Goal: Task Accomplishment & Management: Manage account settings

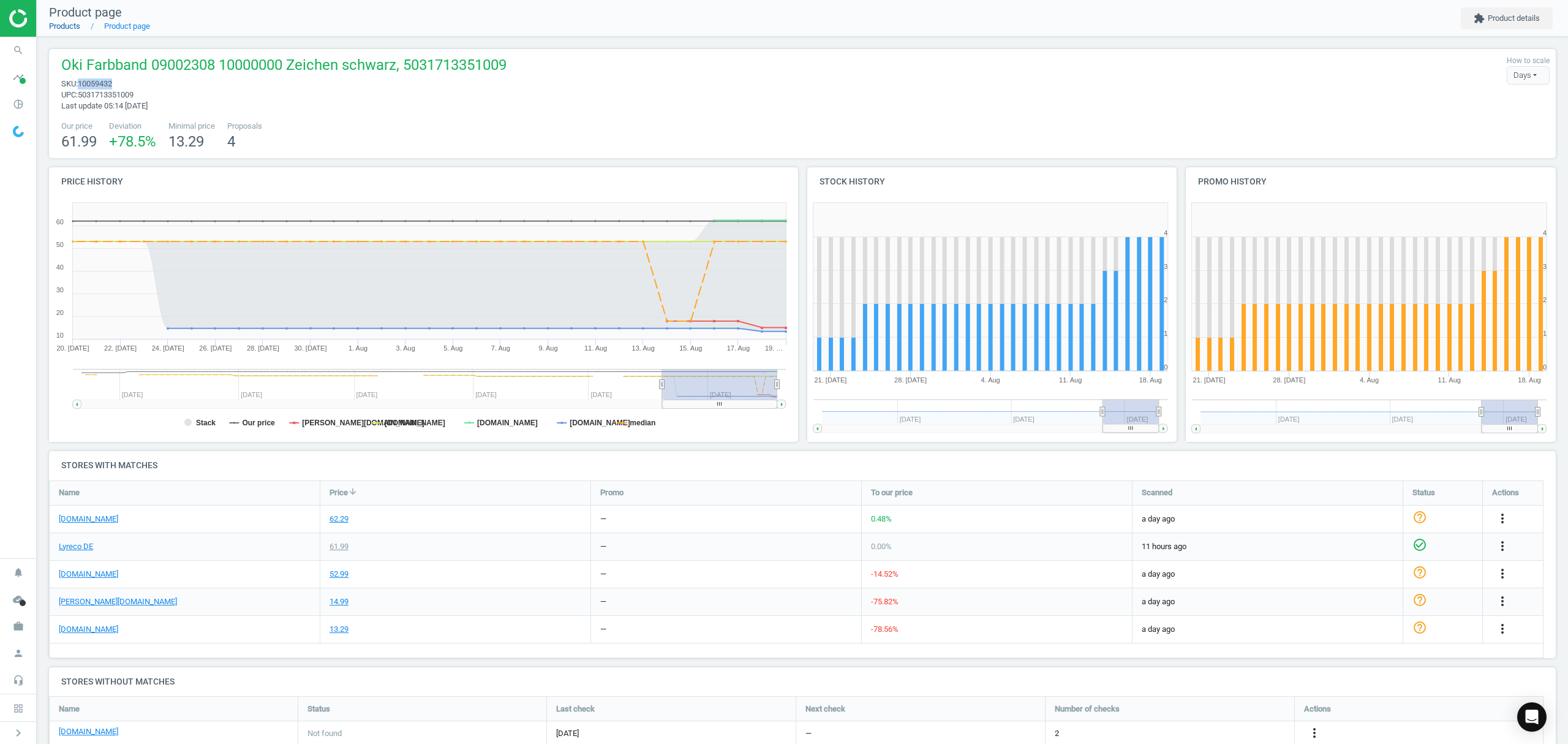
click at [69, 27] on link "Products" at bounding box center [64, 26] width 31 height 9
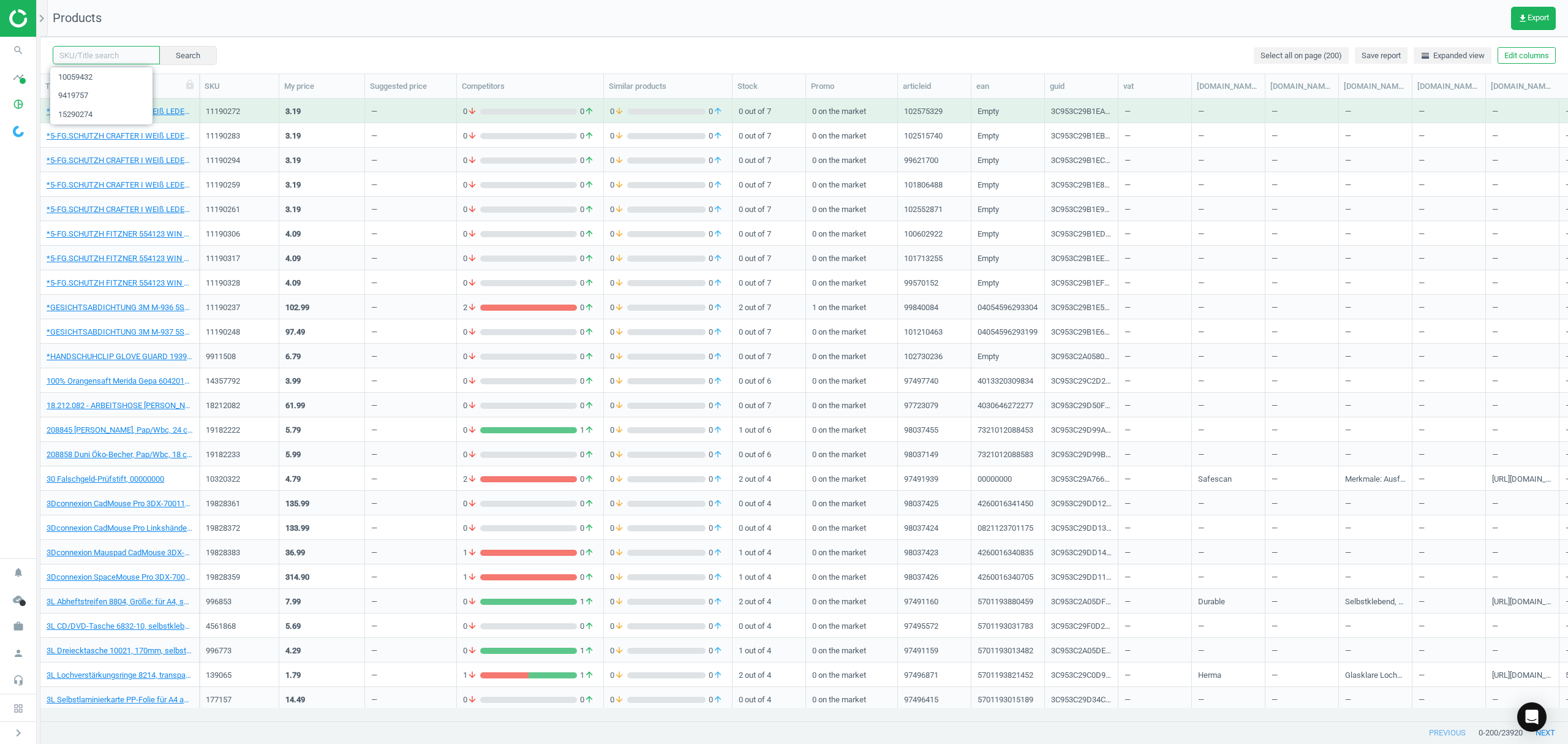
click at [86, 62] on input "text" at bounding box center [106, 55] width 107 height 18
paste input "9153645"
type input "9153645"
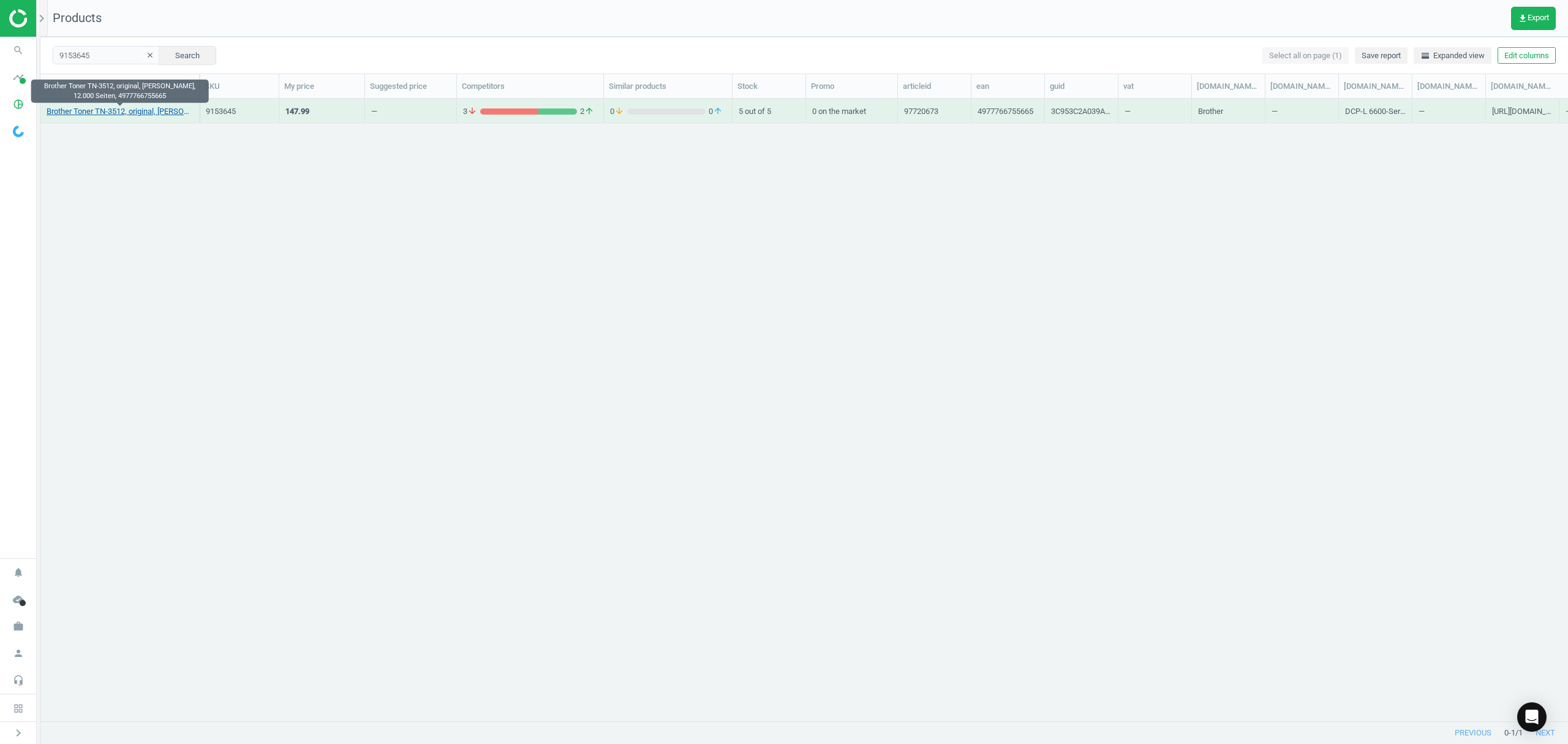
click at [111, 112] on link "Brother Toner TN-3512, original, schwarz, 12.000 Seiten, 4977766755665" at bounding box center [120, 111] width 147 height 11
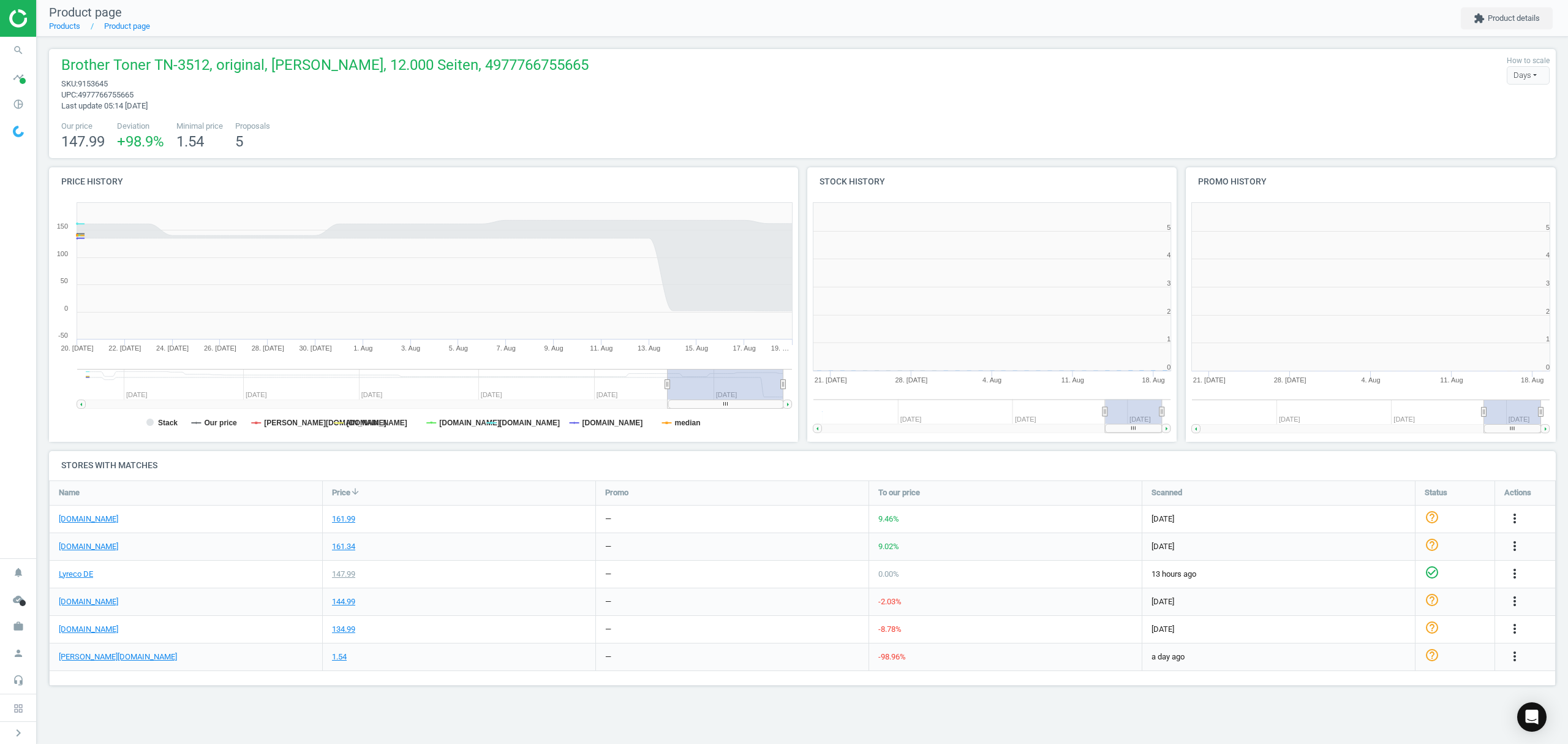
scroll to position [270, 394]
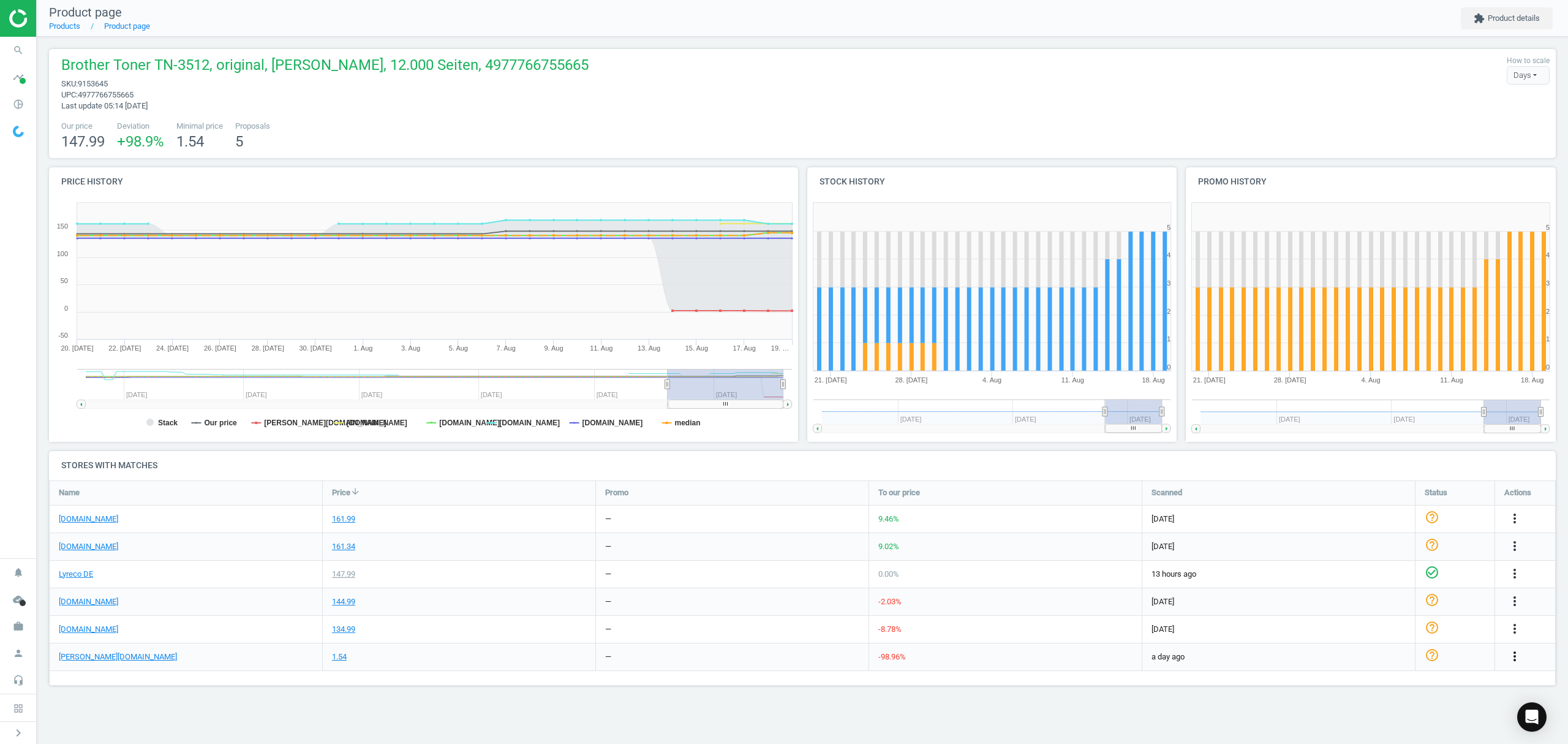
click at [1517, 657] on icon "more_vert" at bounding box center [1515, 656] width 14 height 14
click at [1360, 676] on link "Edit URL/product option" at bounding box center [1419, 676] width 168 height 19
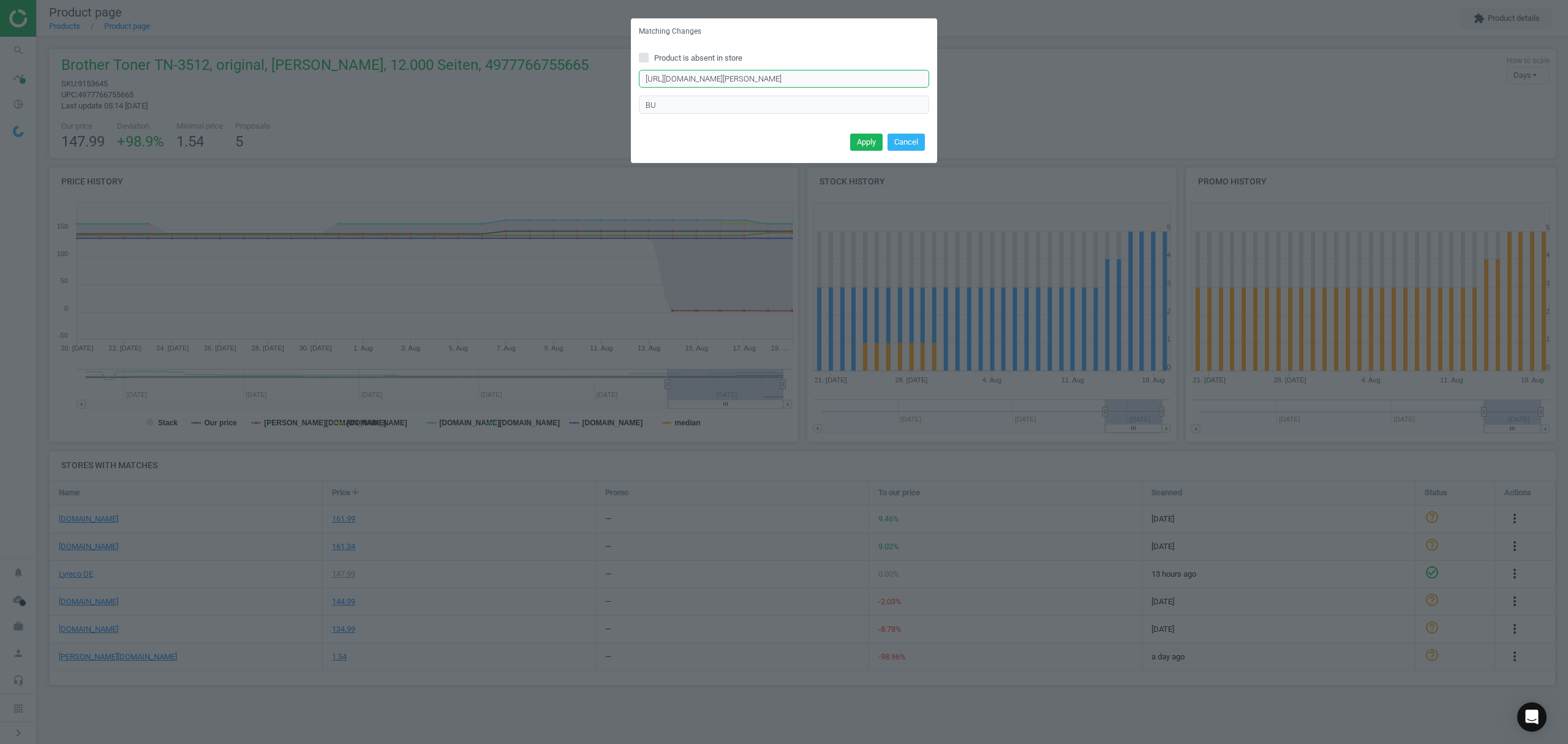
click at [738, 77] on input "https://www.otto-office.com/de/BIC-12er-Pack-Druckkugelschreiber-Atlantis-Class…" at bounding box center [784, 79] width 290 height 18
click at [740, 77] on input "https://www.otto-office.com/de/BIC-12er-Pack-Druckkugelschreiber-Atlantis-Class…" at bounding box center [784, 79] width 290 height 18
click at [640, 55] on input "Product is absent in store" at bounding box center [644, 57] width 8 height 8
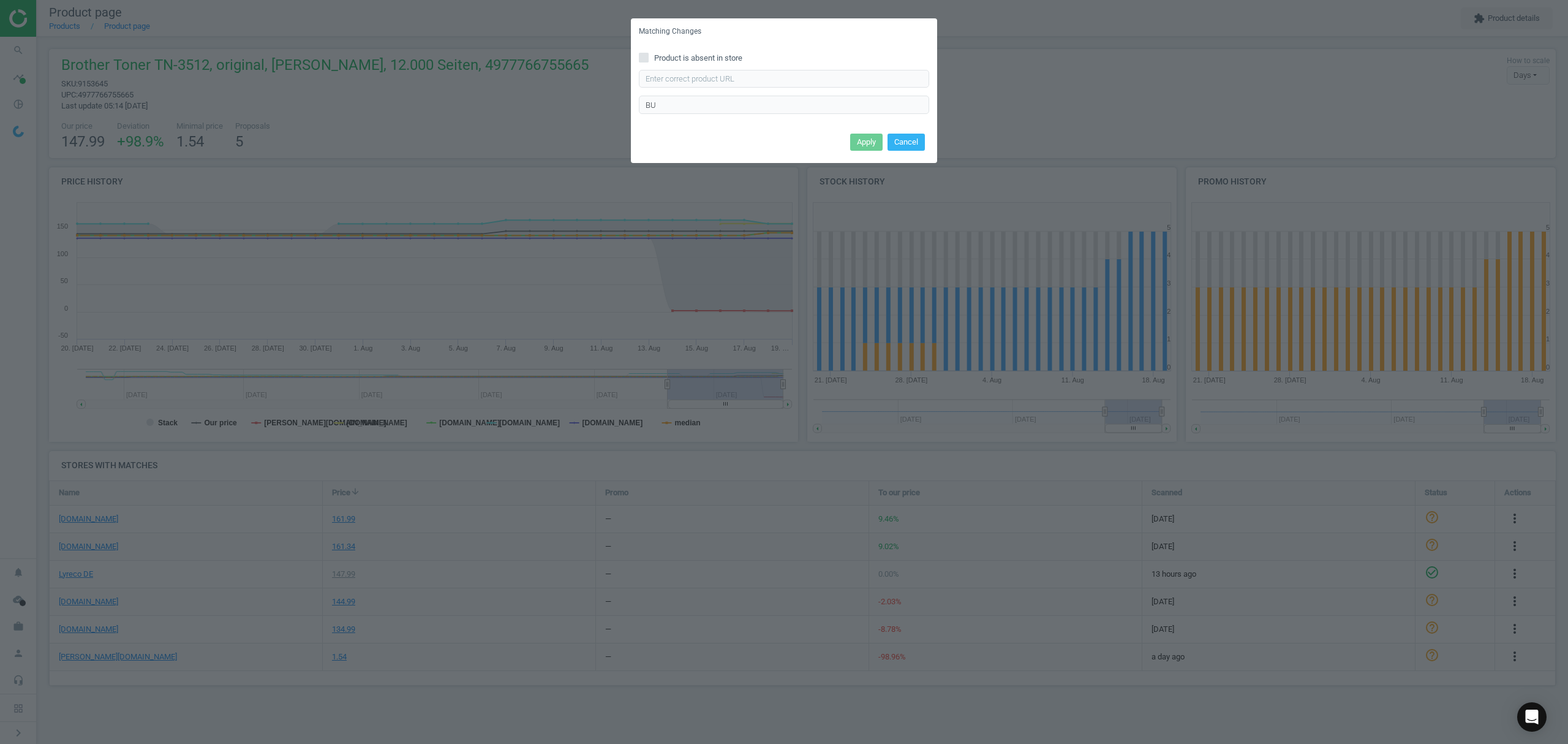
checkbox input "true"
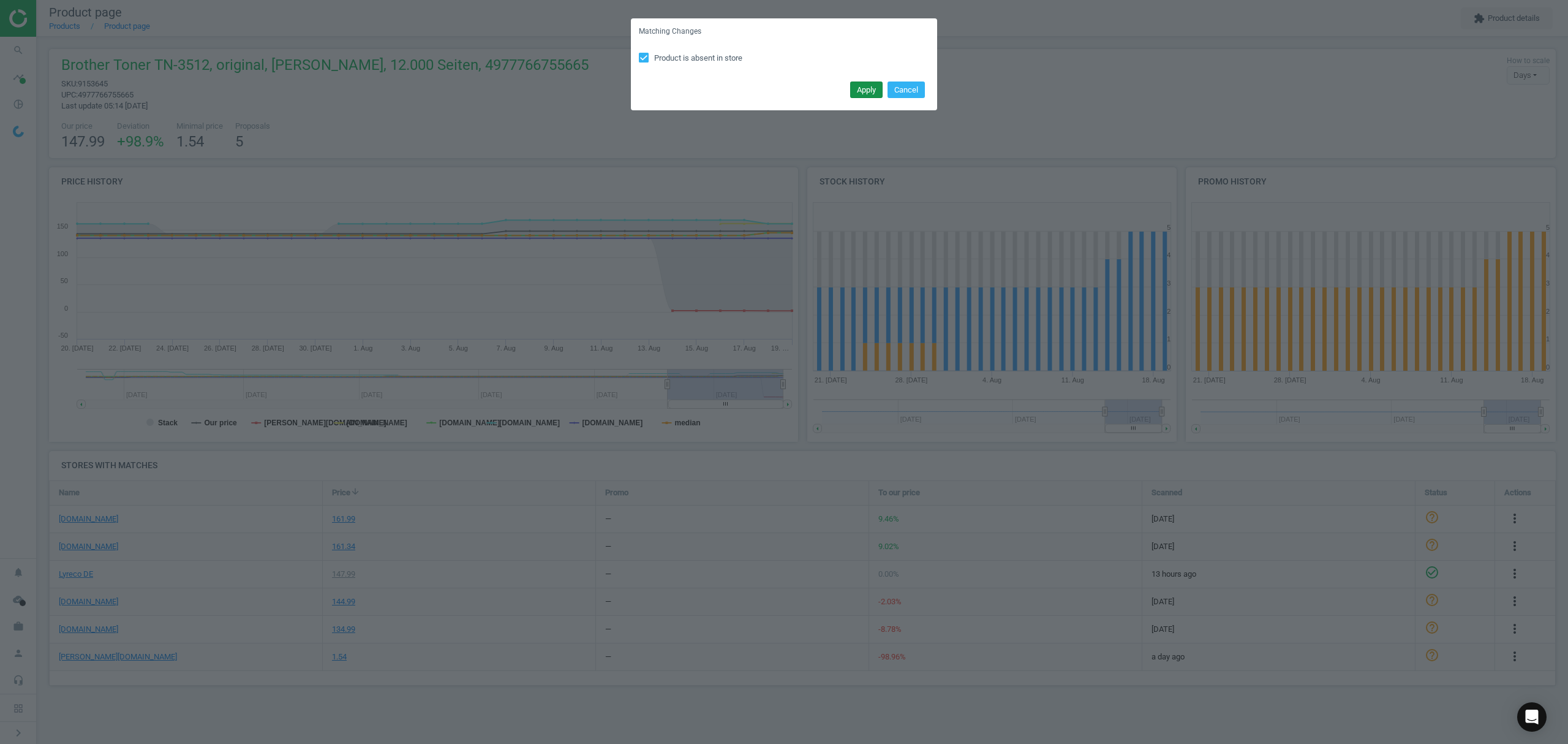
click at [860, 91] on button "Apply" at bounding box center [866, 90] width 33 height 17
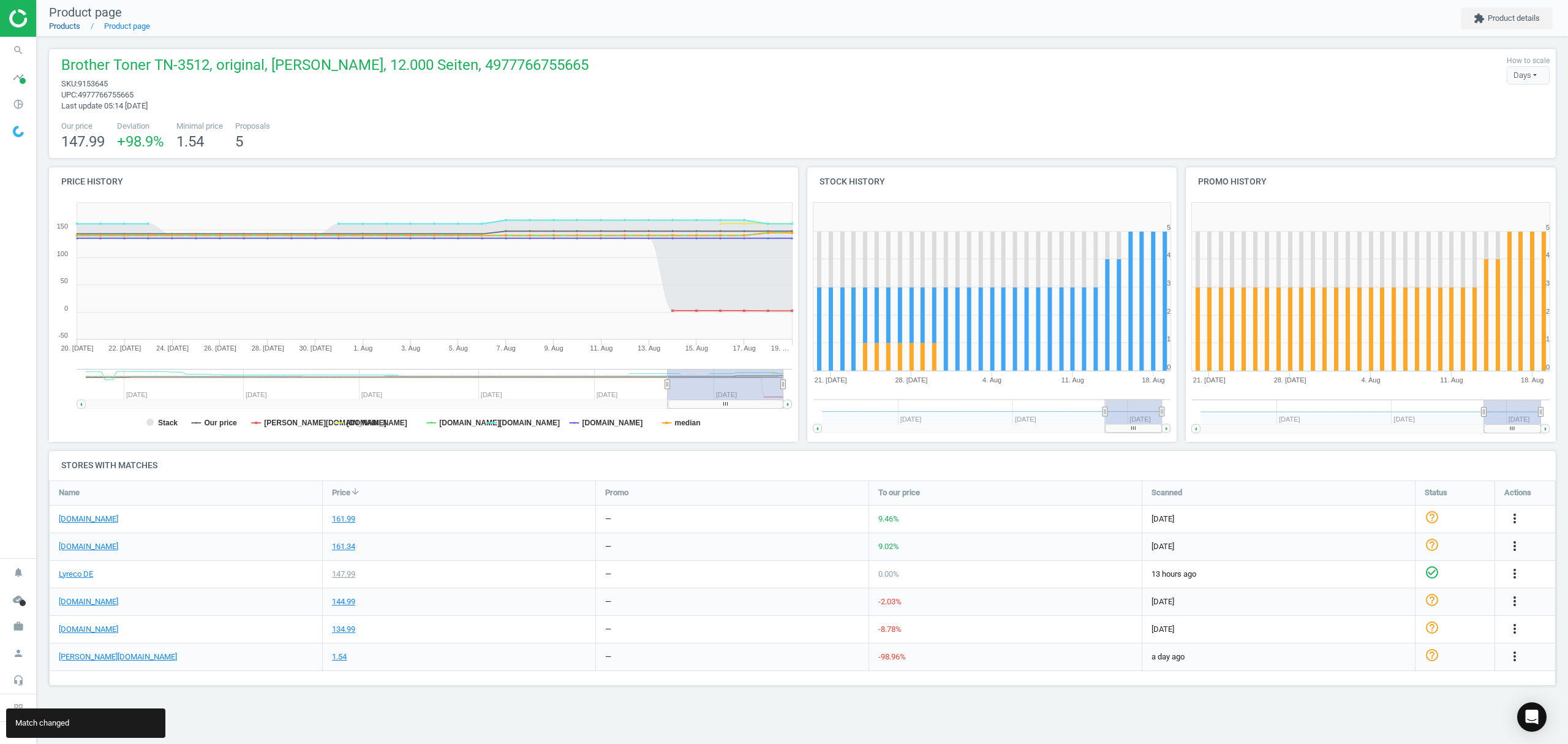
click at [55, 27] on link "Products" at bounding box center [64, 26] width 31 height 9
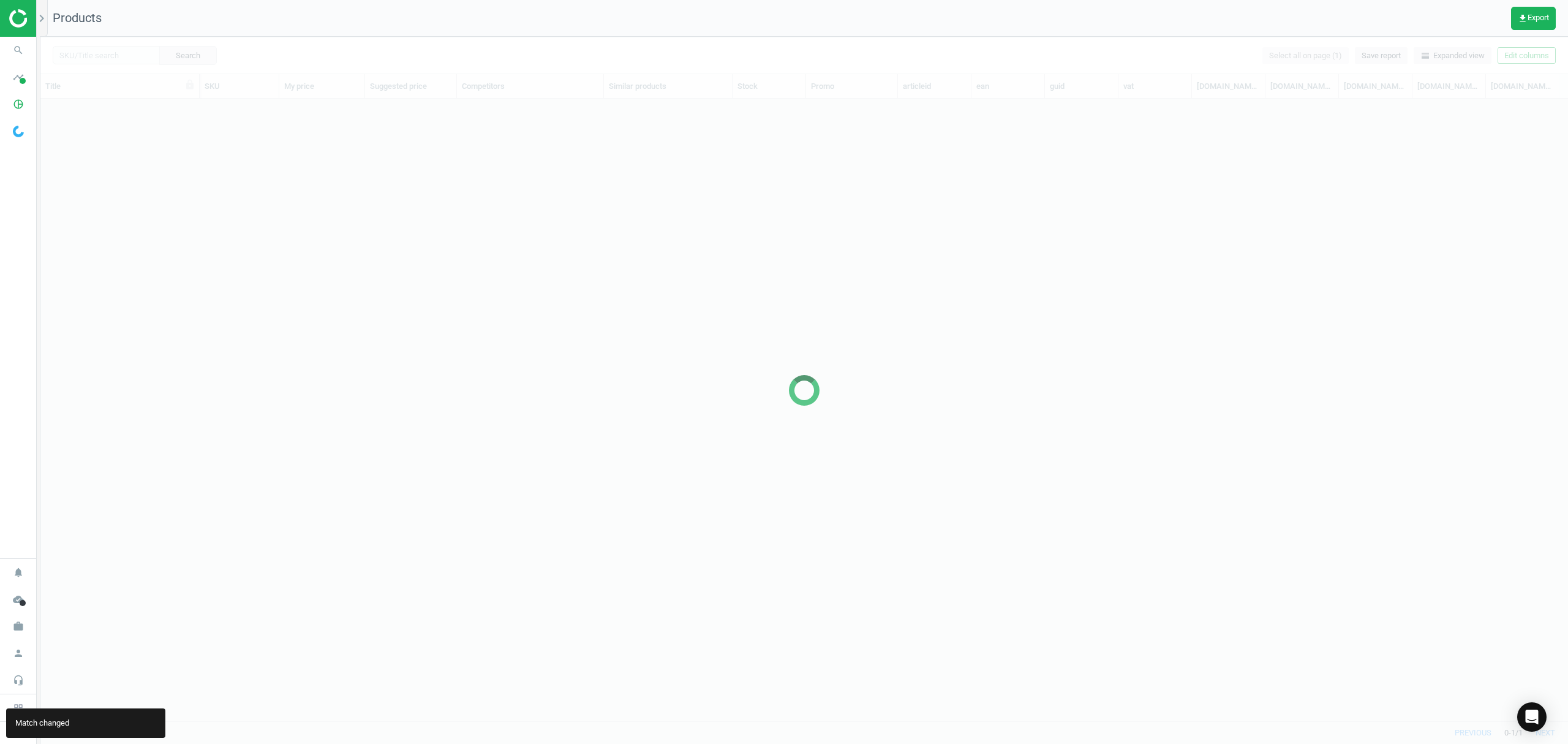
scroll to position [597, 1515]
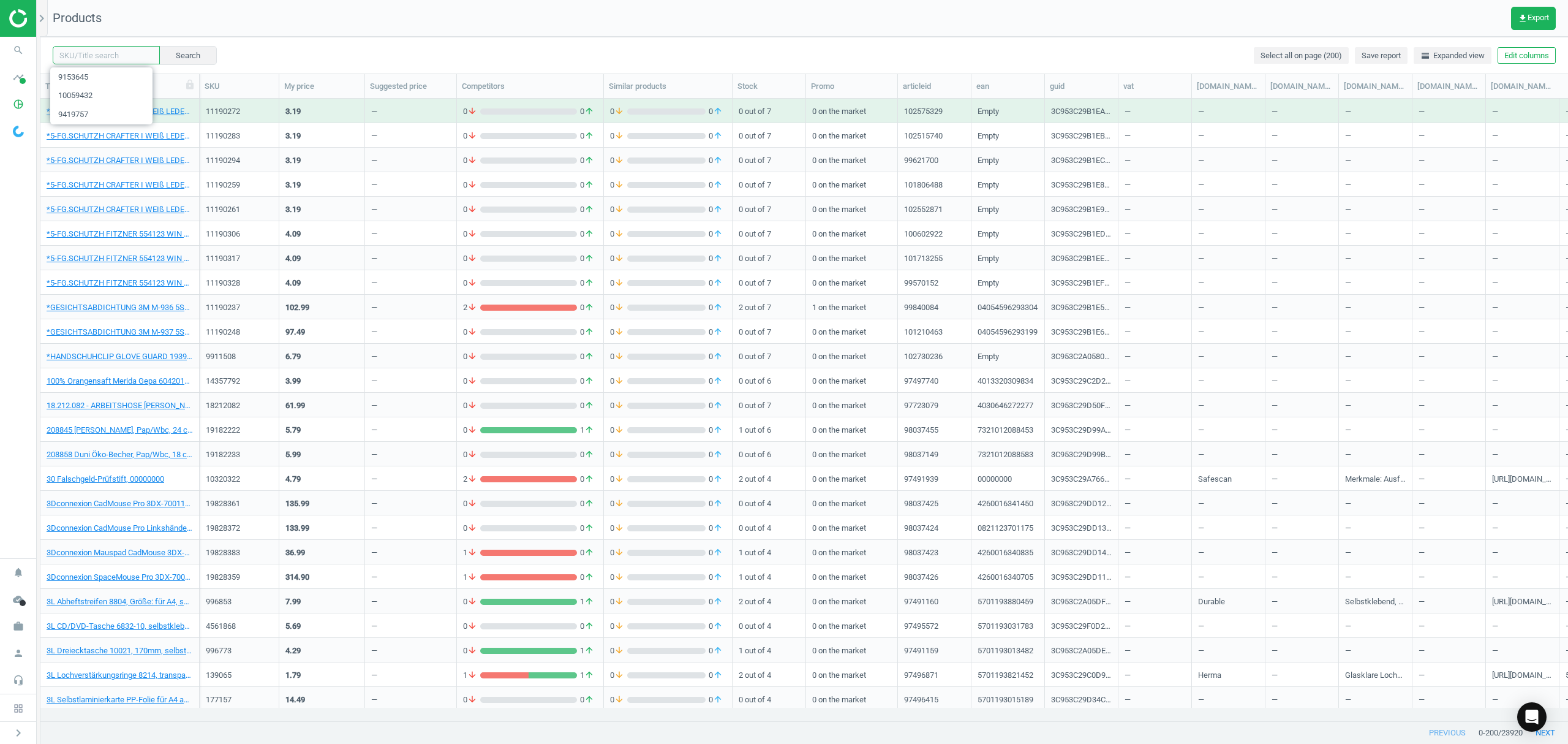
click at [126, 54] on input "text" at bounding box center [106, 55] width 107 height 18
paste input "20355477"
type input "20355477"
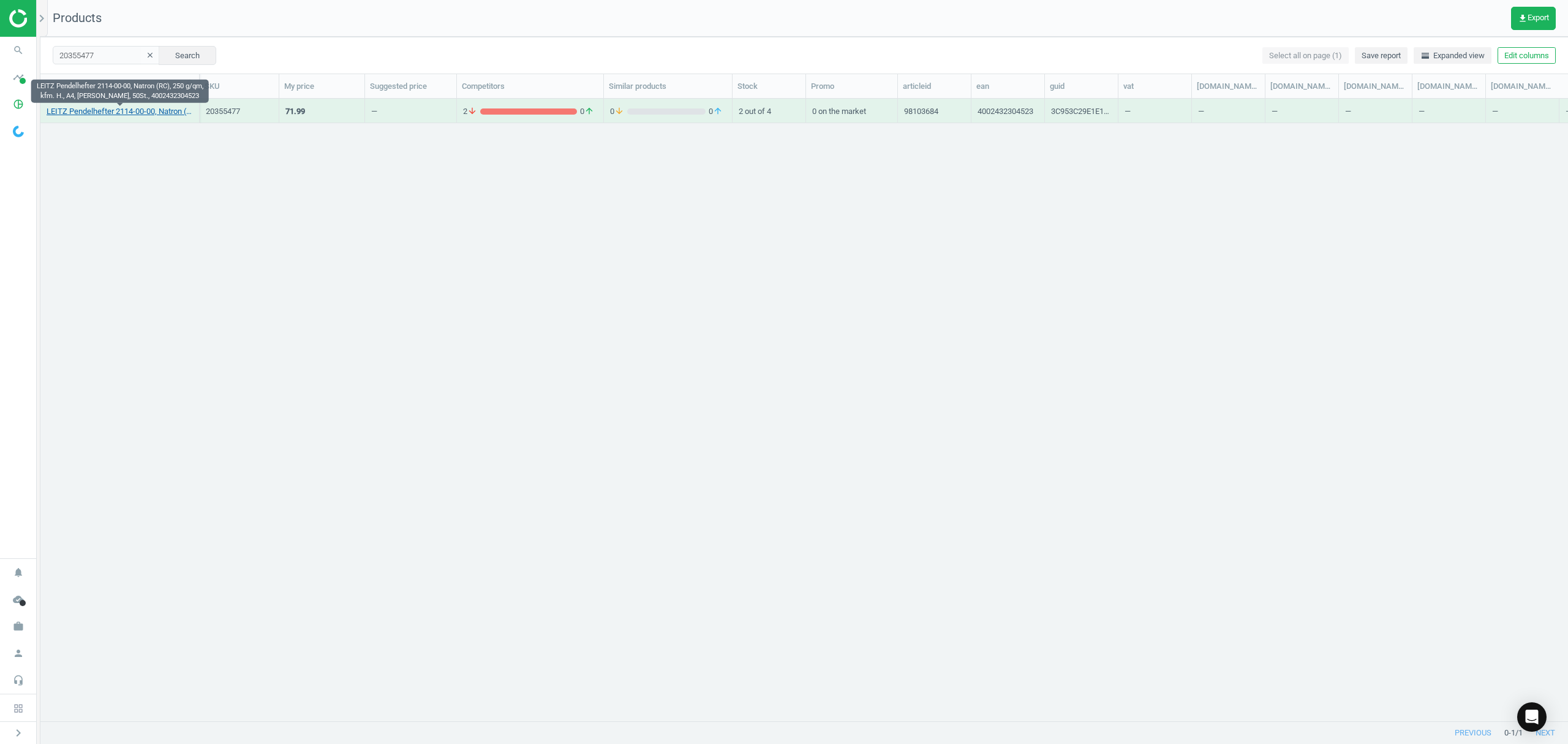
click at [136, 111] on link "LEITZ Pendelhefter 2114-00-00, Natron (RC), 250 g/qm, kfm. H., A4, [PERSON_NAME…" at bounding box center [120, 111] width 147 height 11
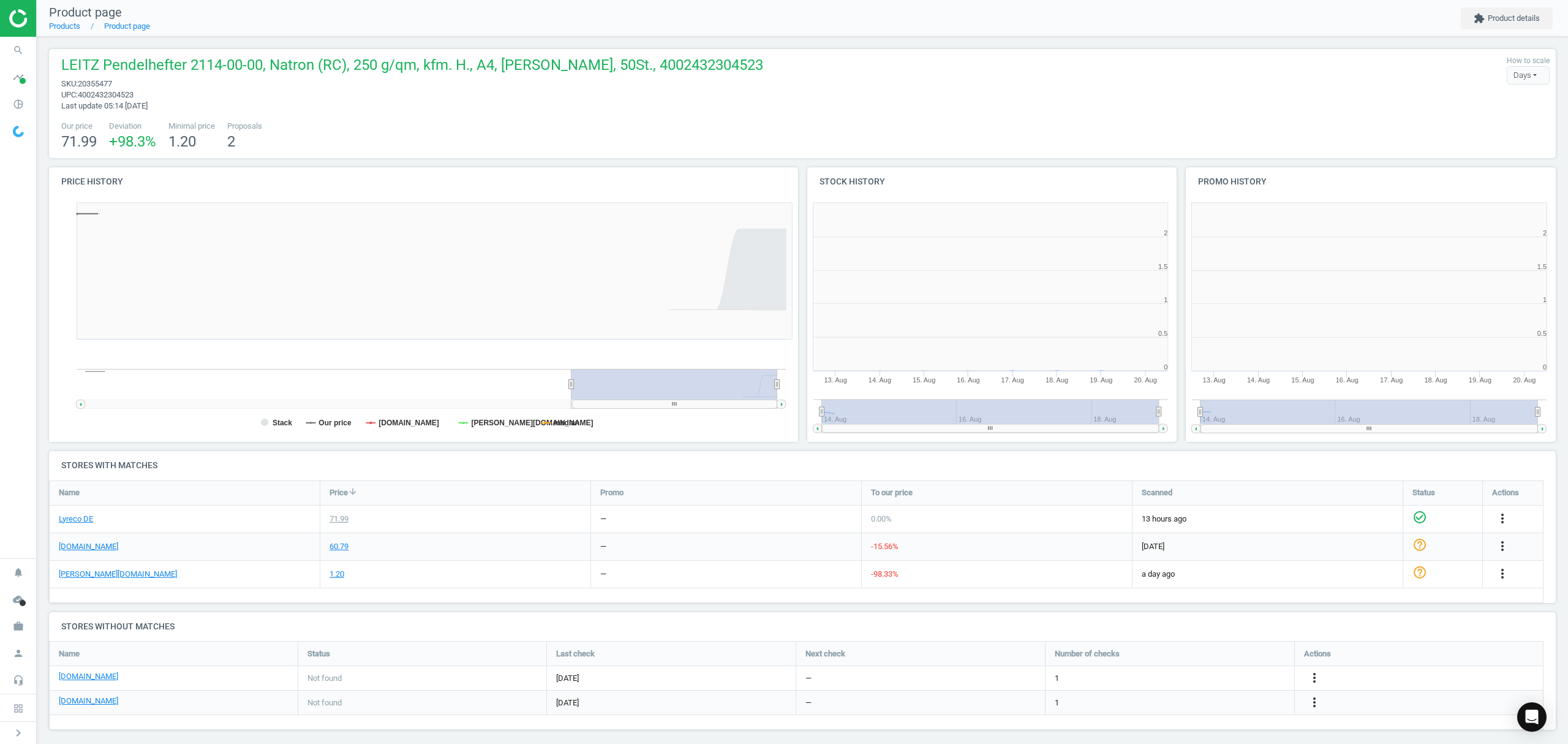
scroll to position [5, 6]
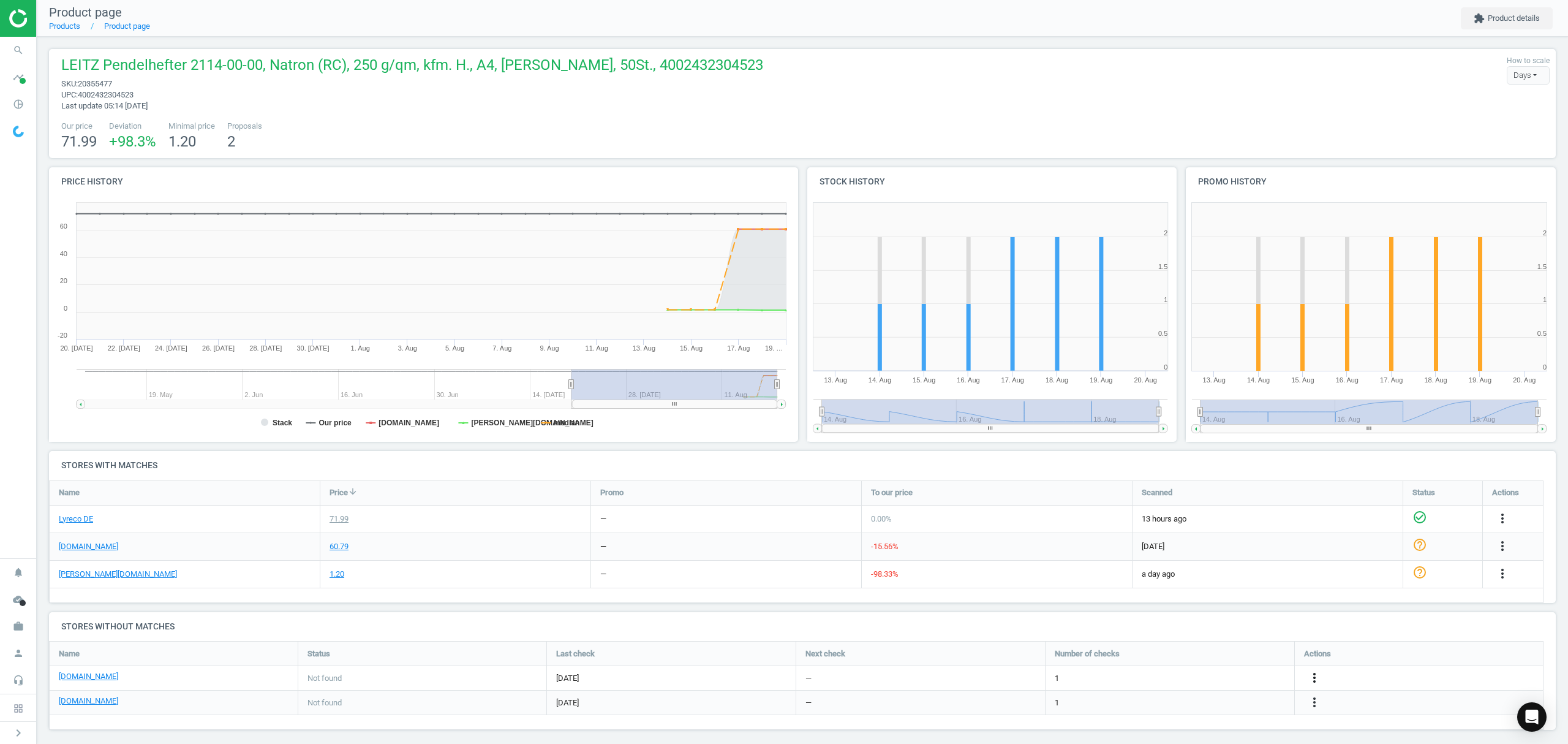
click at [1495, 526] on icon "more_vert" at bounding box center [1502, 518] width 14 height 14
click at [1220, 677] on link "Edit URL/product option" at bounding box center [1218, 678] width 168 height 19
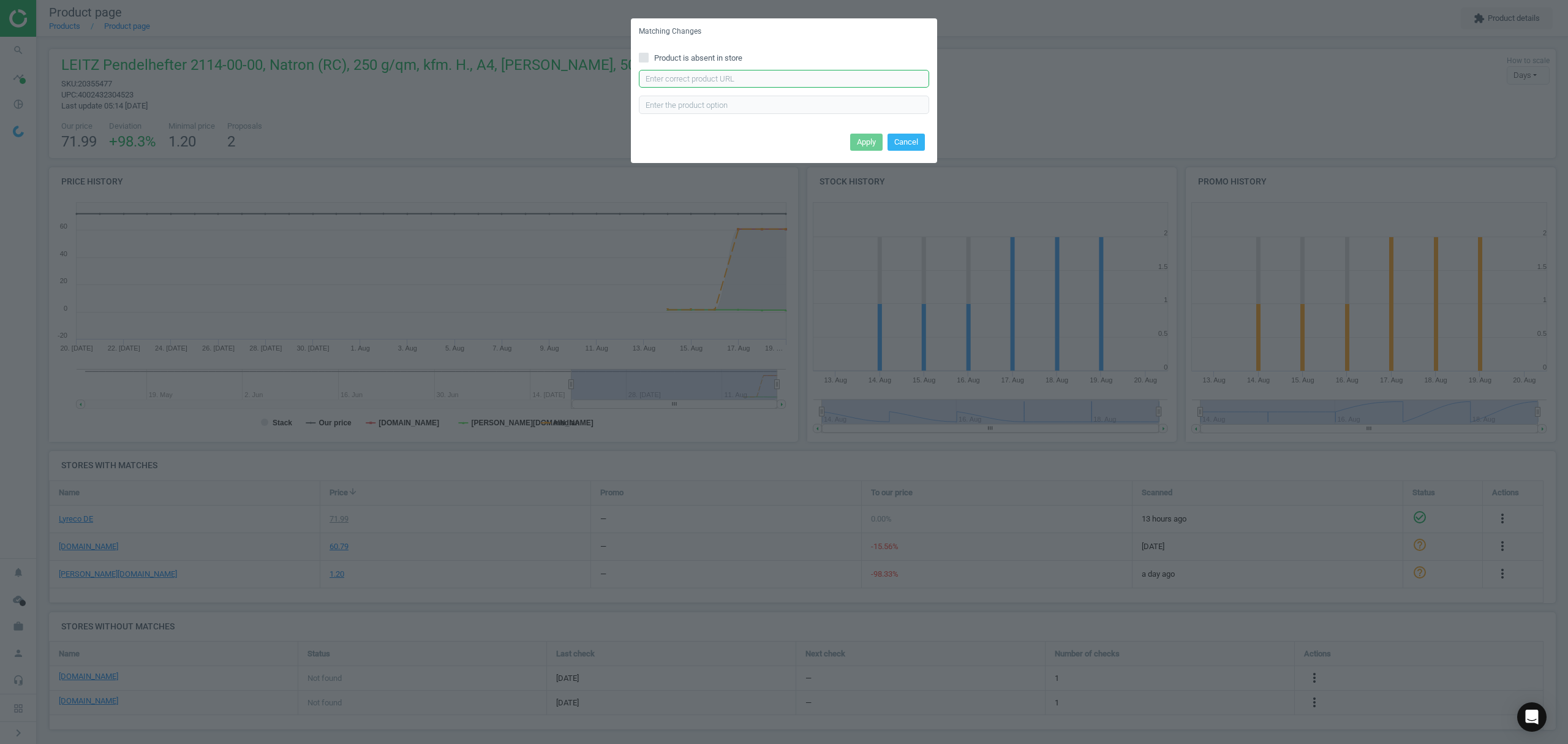
click at [688, 82] on input "text" at bounding box center [784, 79] width 290 height 18
paste input "https://www.bueromarkt-ag.de/pendelhefter_leitz_2114-00-00_a4_natronbraun,p-211…"
type input "https://www.bueromarkt-ag.de/pendelhefter_leitz_2114-00-00_a4_natronbraun,p-211…"
click at [872, 145] on button "Apply" at bounding box center [866, 141] width 33 height 17
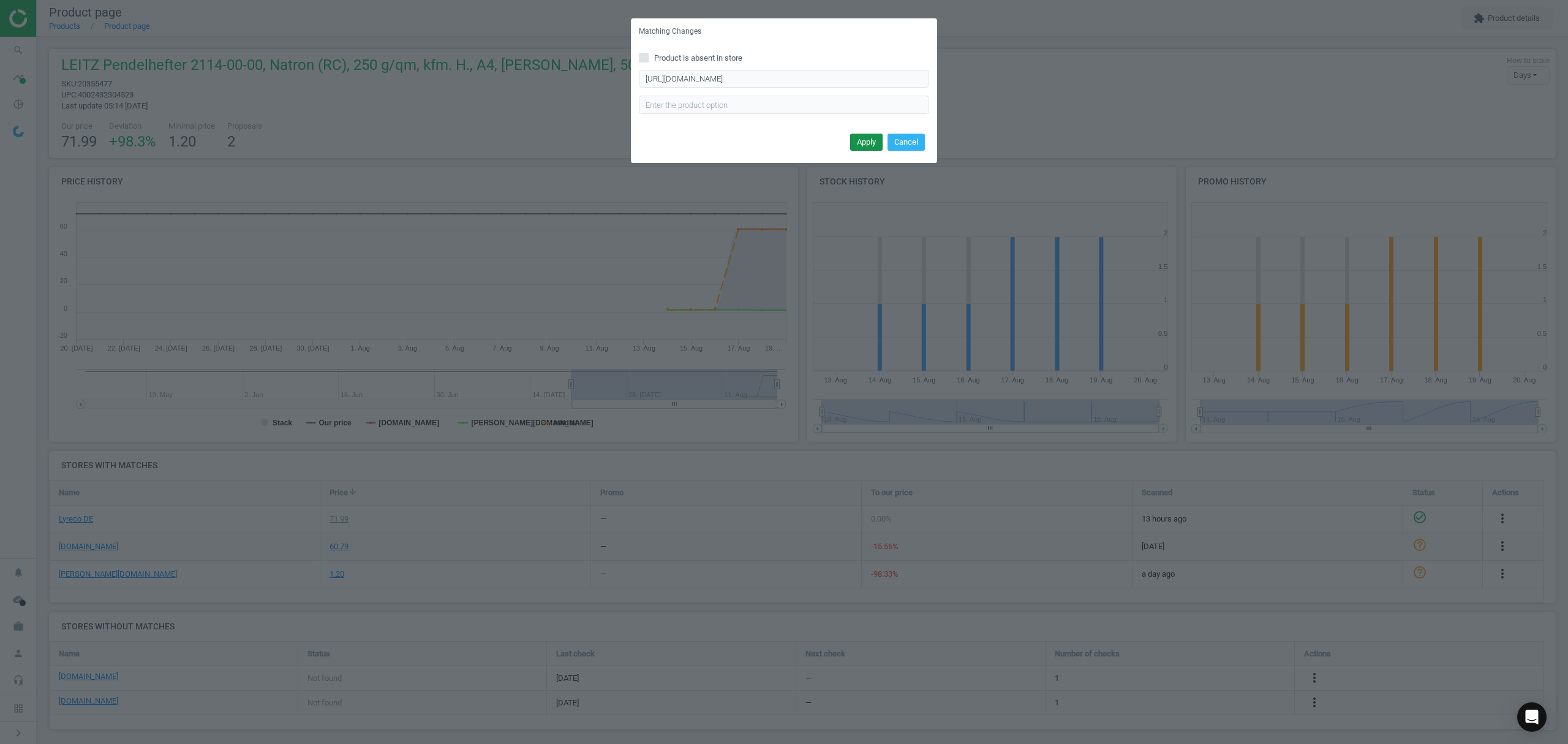
scroll to position [0, 0]
